Goal: Transaction & Acquisition: Purchase product/service

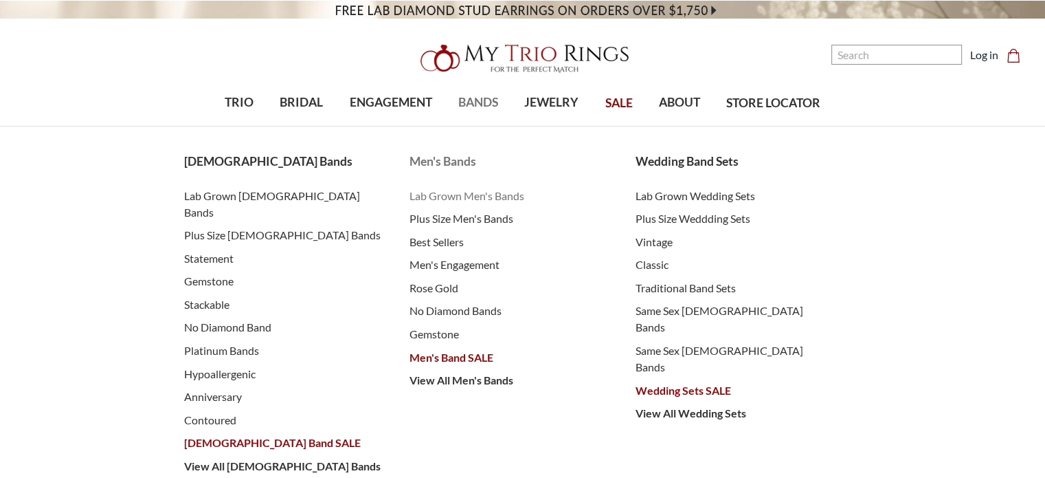
click at [491, 196] on span "Lab Grown Men's Bands" at bounding box center [509, 196] width 199 height 16
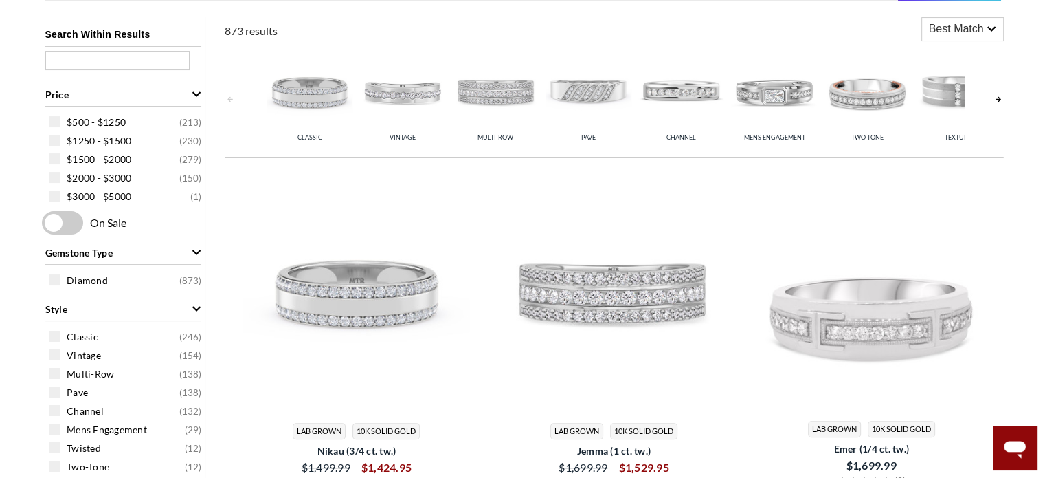
click at [304, 127] on img at bounding box center [310, 91] width 86 height 86
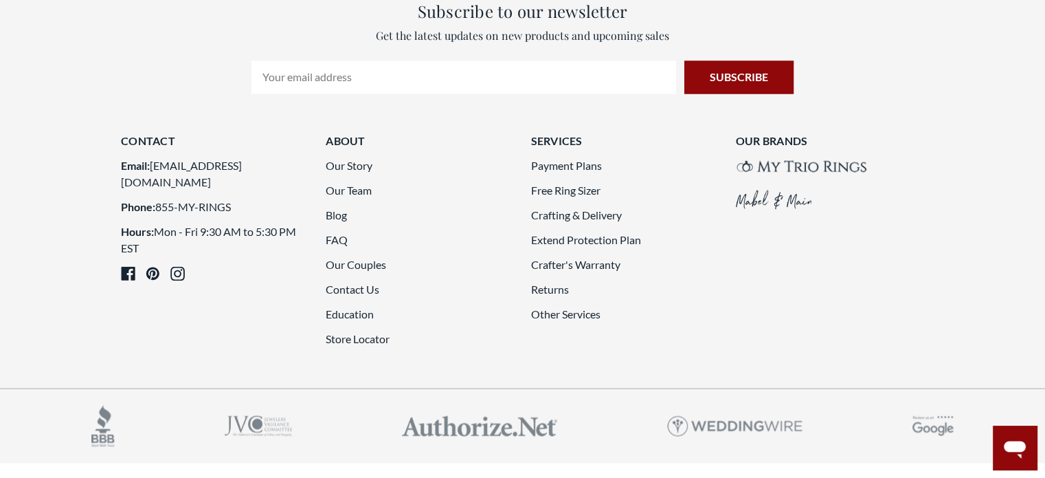
scroll to position [2543, 0]
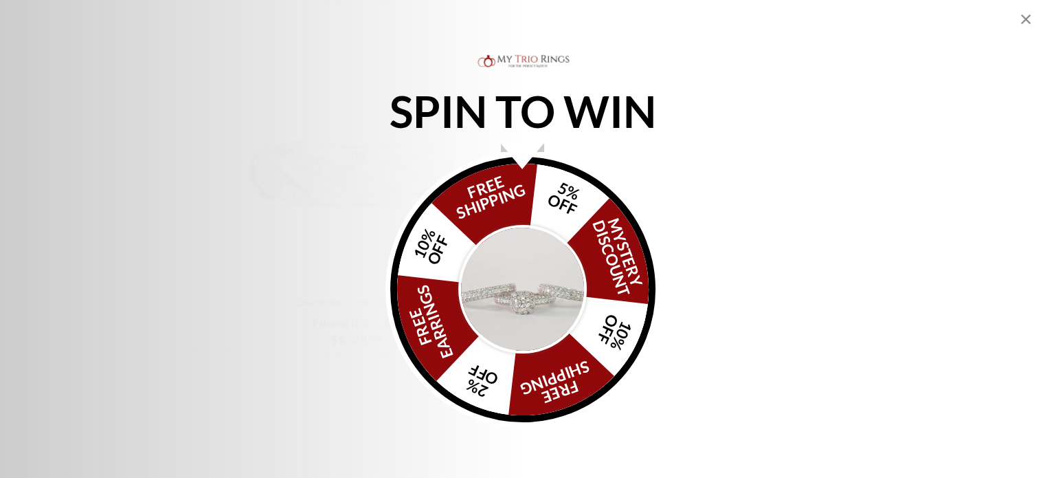
scroll to position [275, 0]
click at [1026, 19] on icon "Close popup" at bounding box center [1026, 19] width 10 height 10
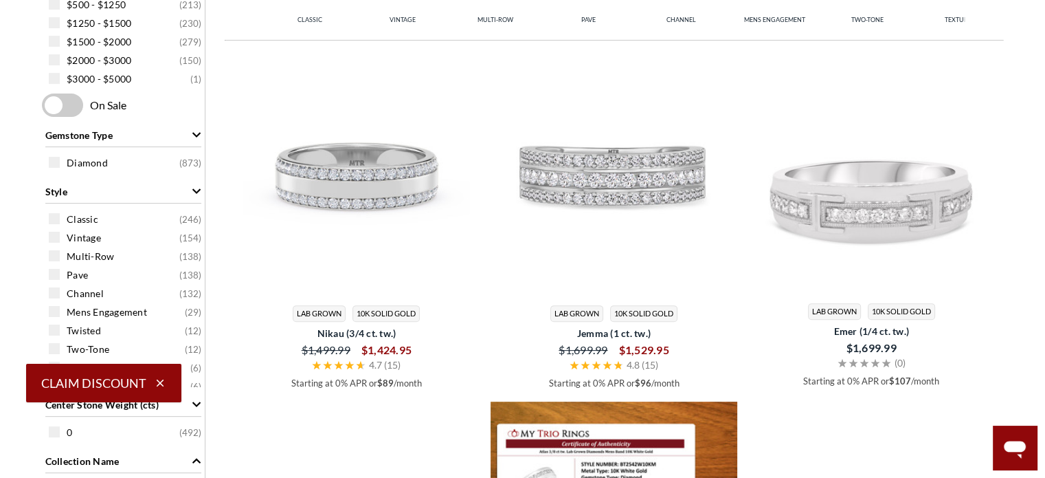
scroll to position [360, 0]
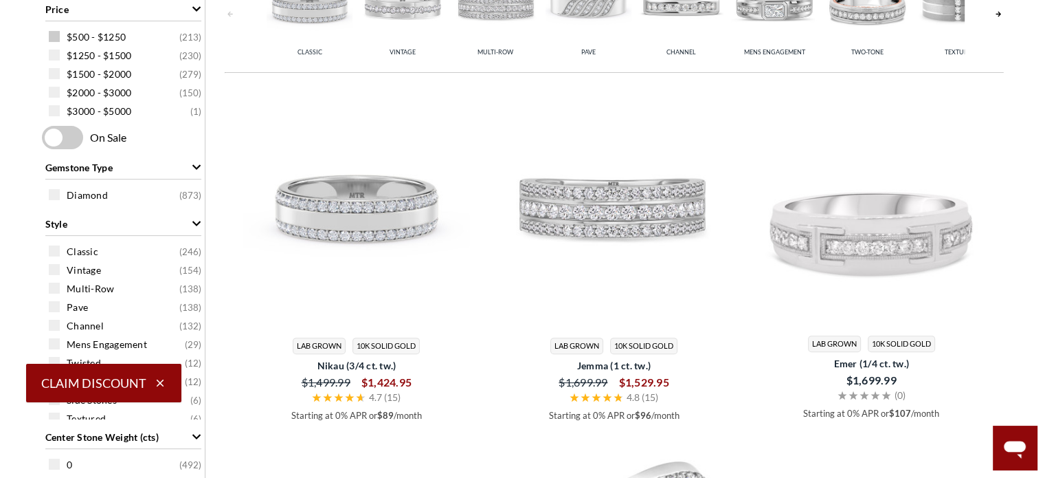
click at [104, 36] on span "$500 - $1250" at bounding box center [96, 37] width 59 height 14
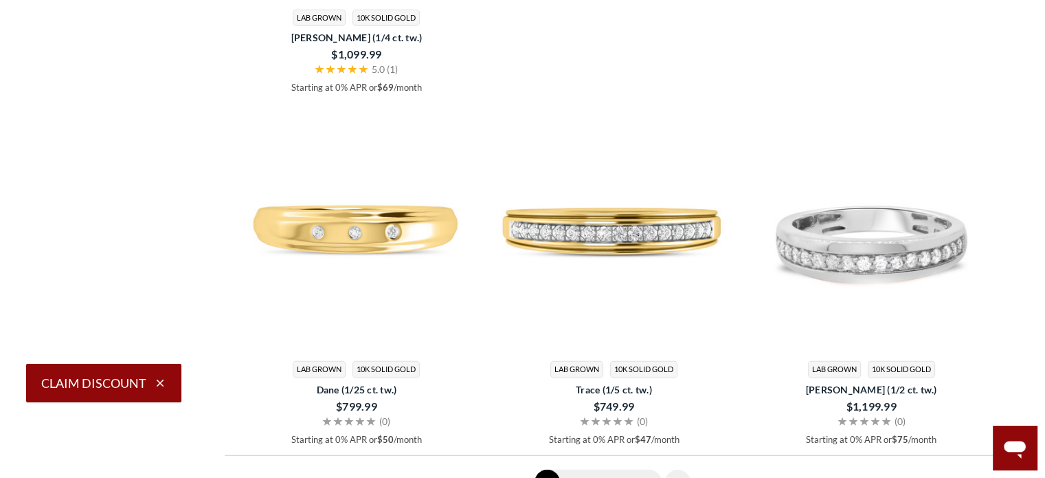
scroll to position [3644, 0]
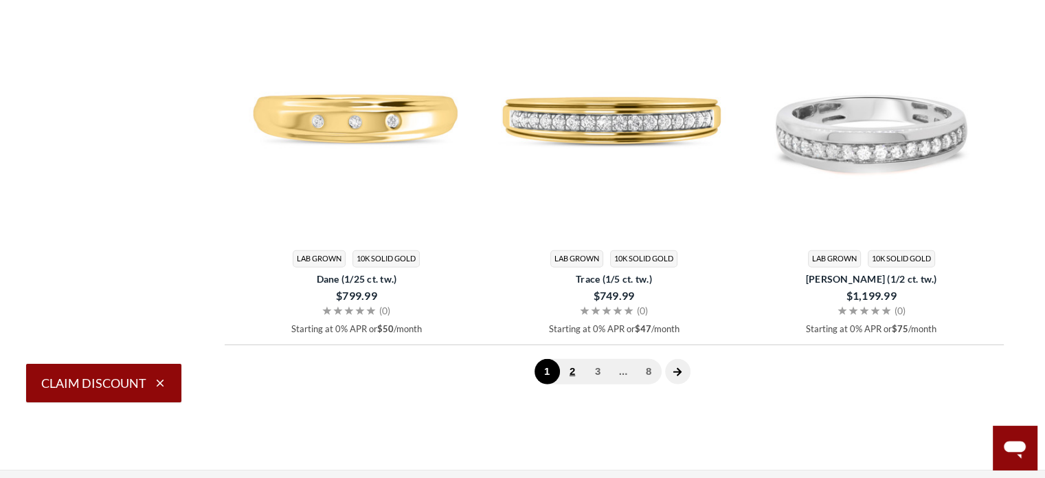
click at [571, 372] on link "2" at bounding box center [572, 371] width 25 height 25
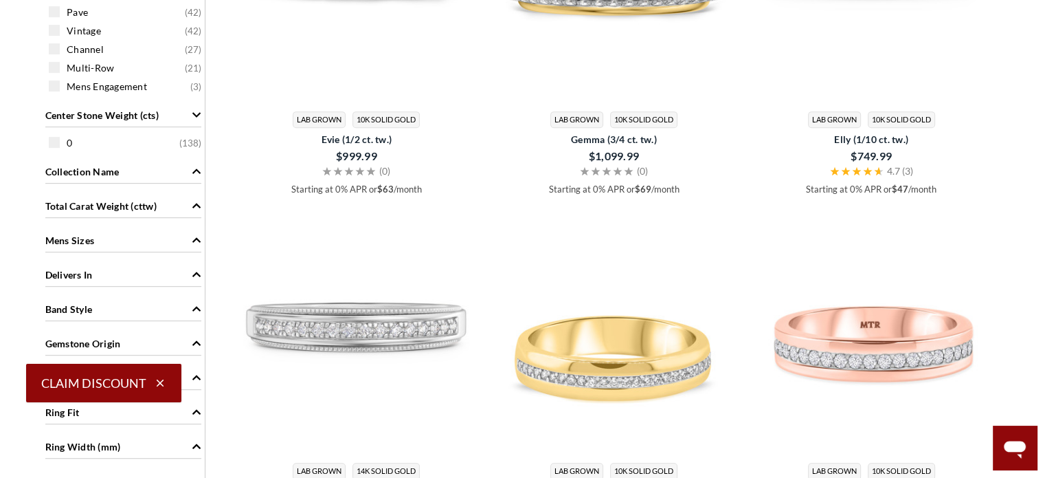
scroll to position [619, 0]
click at [186, 239] on div "Mens Sizes" at bounding box center [123, 238] width 156 height 26
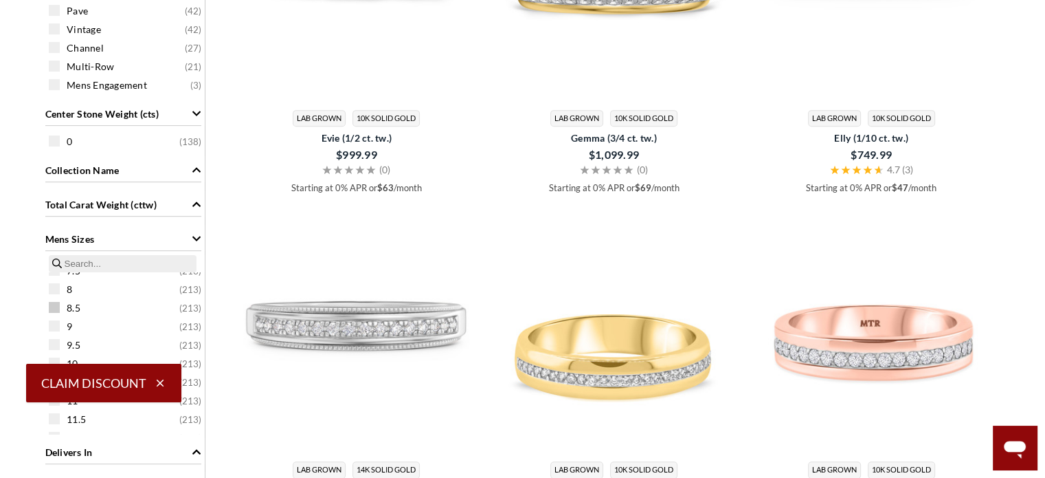
click at [82, 310] on span "8.5 ( 213 )" at bounding box center [134, 308] width 135 height 14
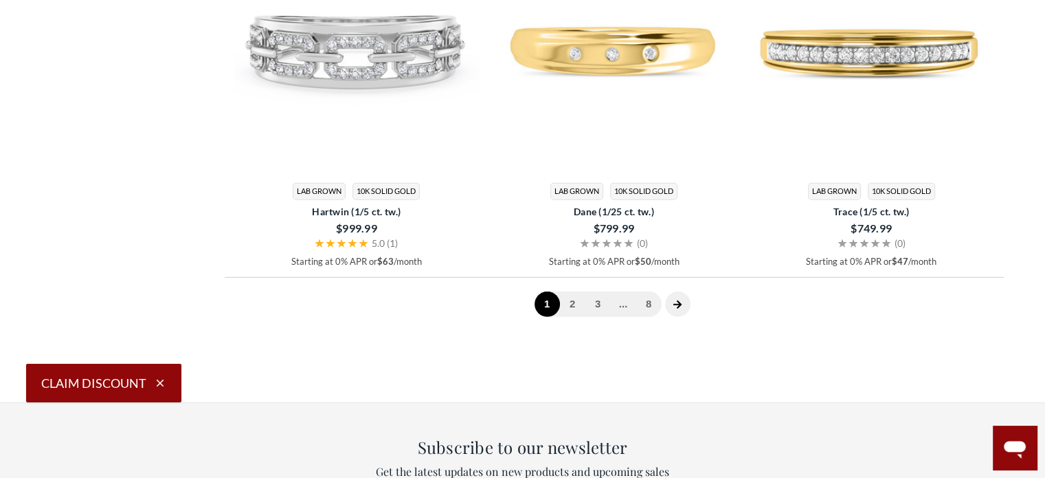
scroll to position [3712, 0]
click at [567, 300] on link "2" at bounding box center [572, 303] width 25 height 25
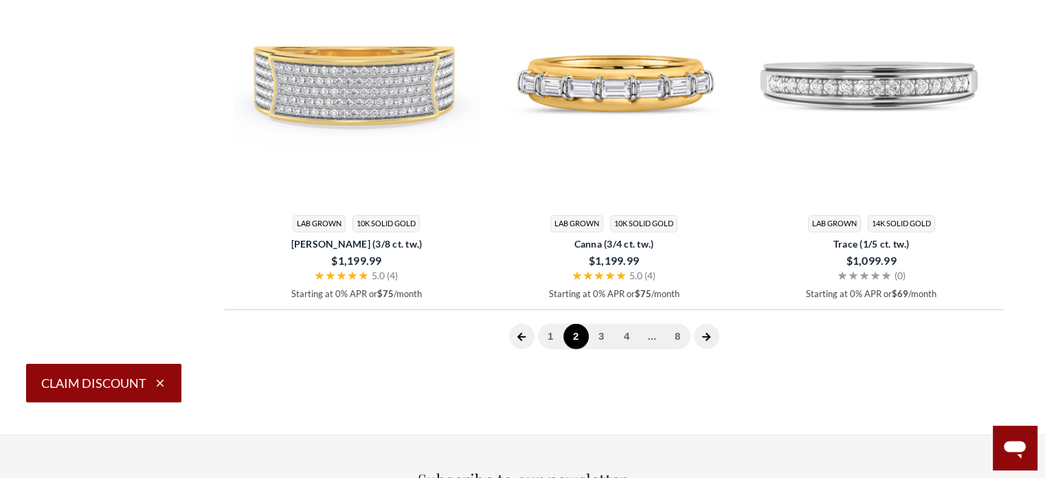
scroll to position [3781, 0]
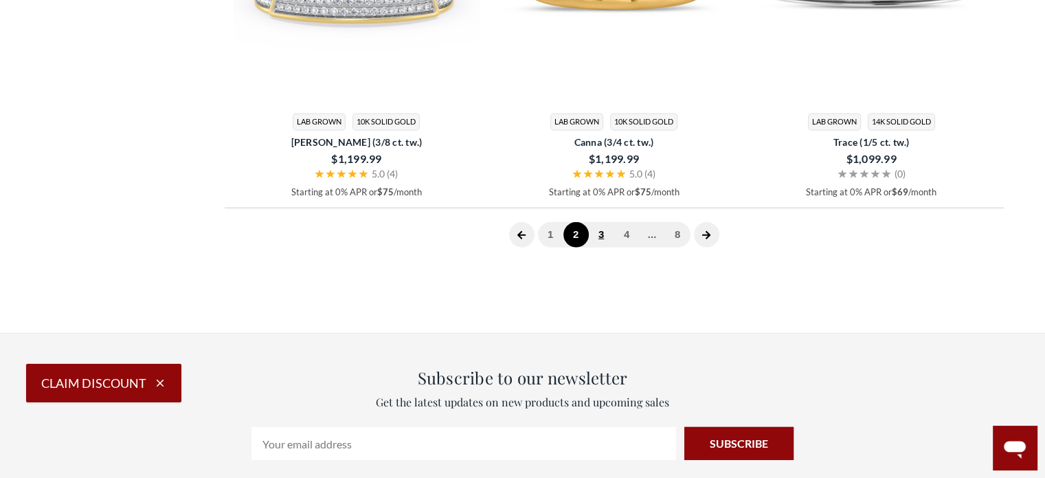
click at [599, 232] on link "3" at bounding box center [601, 234] width 25 height 25
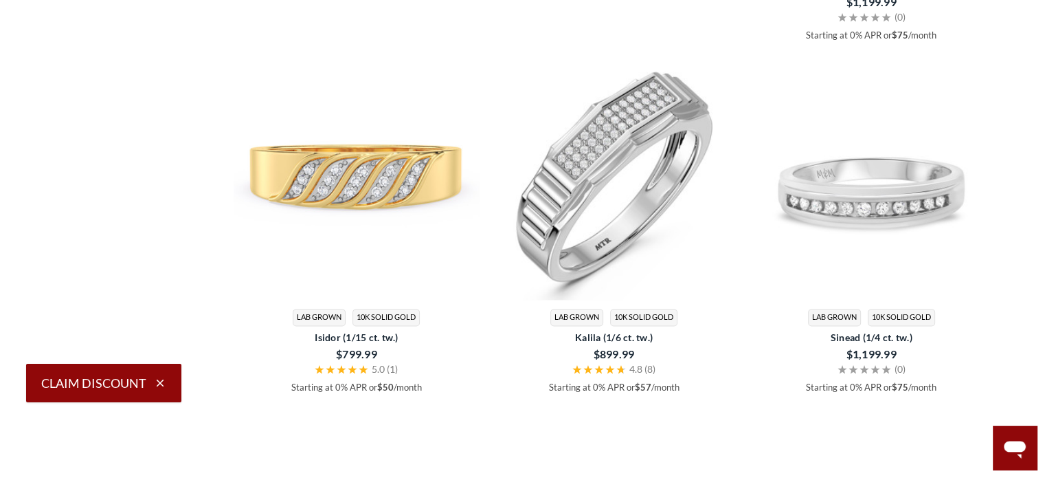
scroll to position [1857, 0]
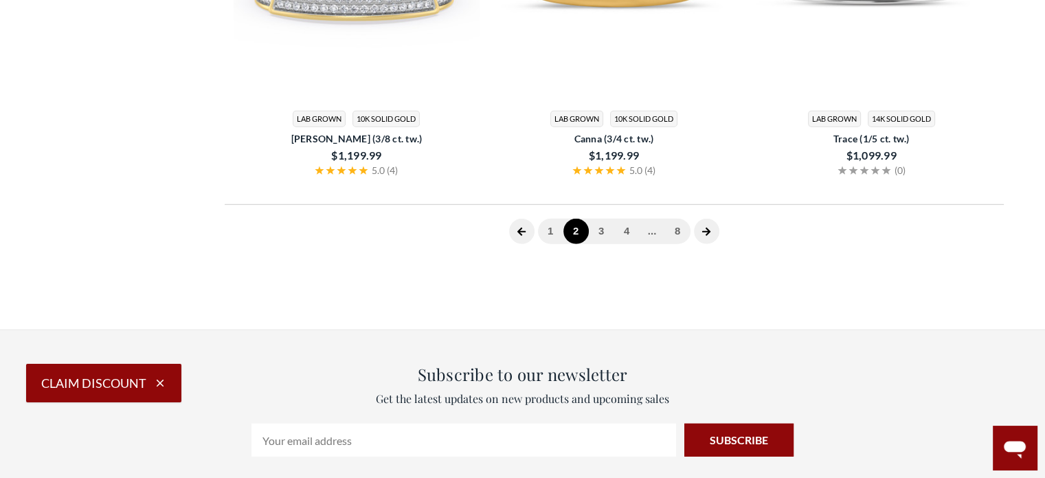
scroll to position [3712, 0]
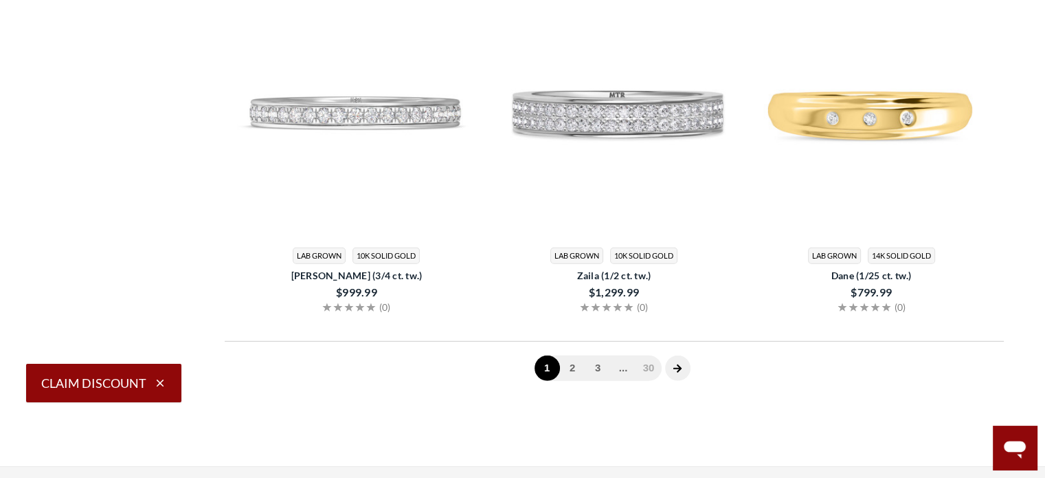
scroll to position [360, 0]
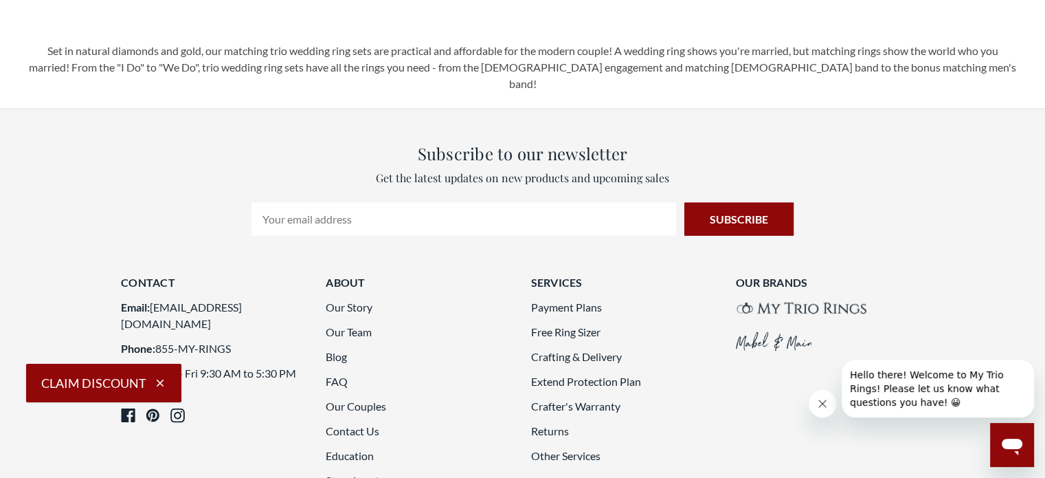
scroll to position [2818, 0]
